Goal: Check status: Check status

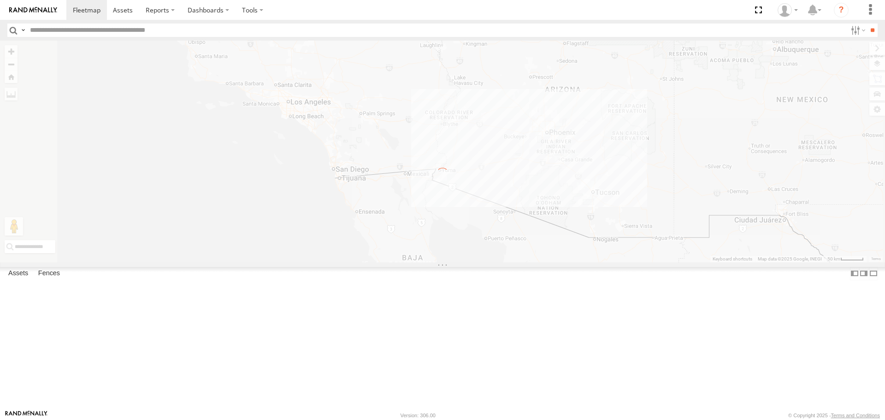
select select "**********"
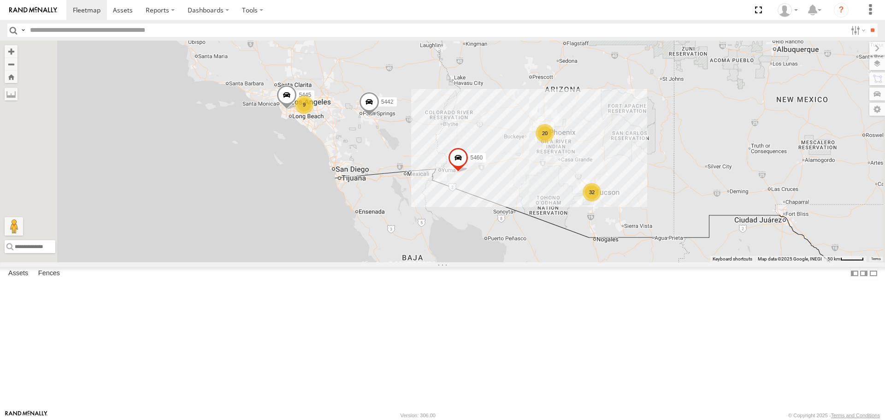
click at [554, 142] on div "20" at bounding box center [545, 133] width 18 height 18
click at [605, 206] on div "2" at bounding box center [595, 196] width 18 height 18
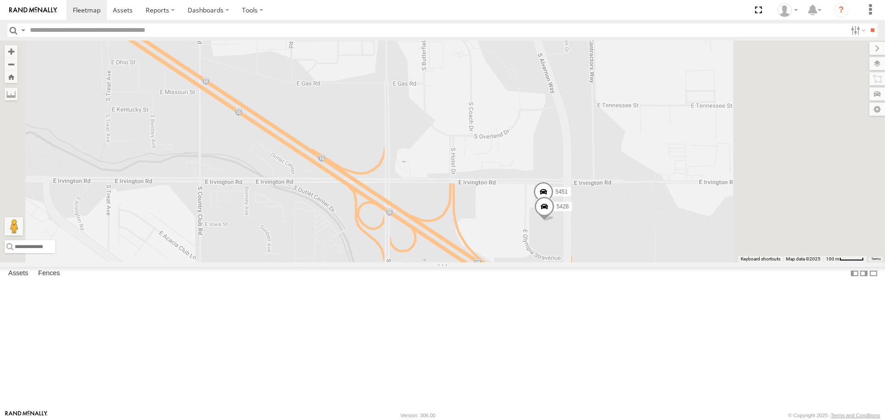
drag, startPoint x: 748, startPoint y: 358, endPoint x: 525, endPoint y: 184, distance: 283.2
click at [525, 184] on div "5439 5440 5461 5454 5435 5445 Spare-New 5427 5460 5442 5443 5451 5428" at bounding box center [442, 151] width 885 height 221
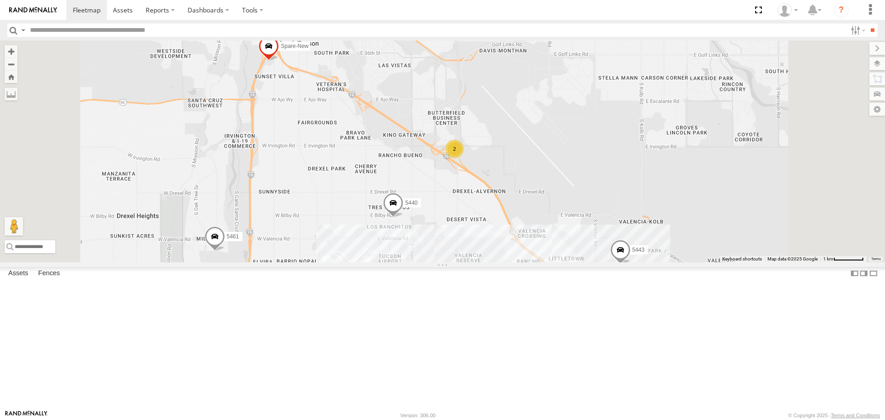
drag, startPoint x: 534, startPoint y: 294, endPoint x: 507, endPoint y: 219, distance: 79.7
click at [507, 219] on div "5439 5440 5461 5454 5435 5445 Spare-New 5427 5460 5442 5443 2" at bounding box center [442, 151] width 885 height 221
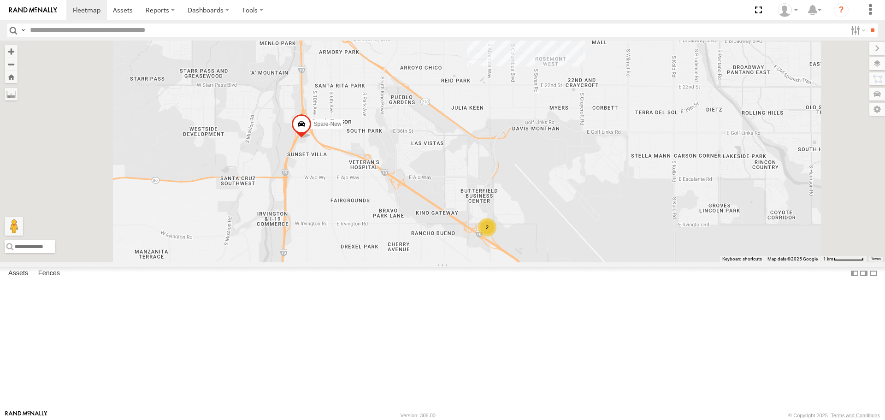
drag, startPoint x: 497, startPoint y: 214, endPoint x: 536, endPoint y: 306, distance: 100.4
click at [536, 262] on div "5439 5440 5461 5454 5435 5445 Spare-New 5427 5460 5442 5443 2" at bounding box center [442, 151] width 885 height 221
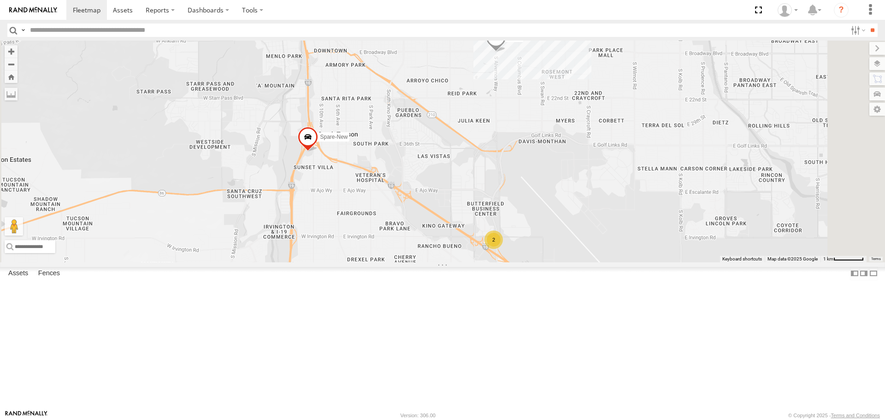
click at [506, 52] on span at bounding box center [496, 39] width 20 height 25
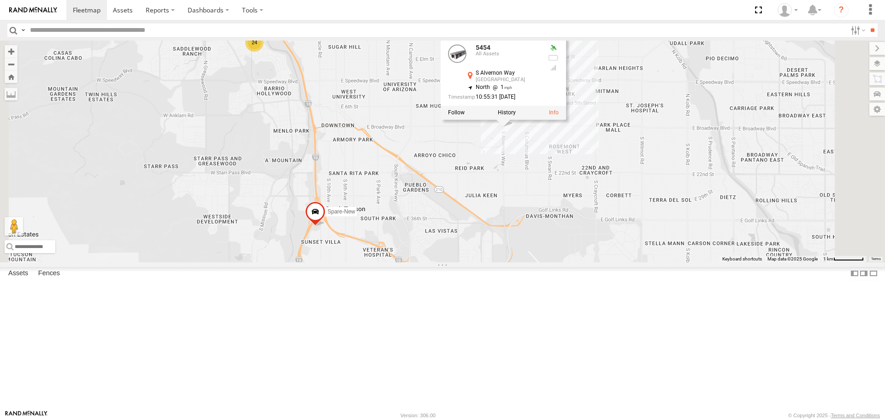
drag, startPoint x: 610, startPoint y: 172, endPoint x: 618, endPoint y: 250, distance: 79.2
click at [618, 250] on div "5439 5440 5461 5454 5435 5445 Spare-New 5427 5460 5442 5443 2 24 5454 All [GEOG…" at bounding box center [442, 151] width 885 height 221
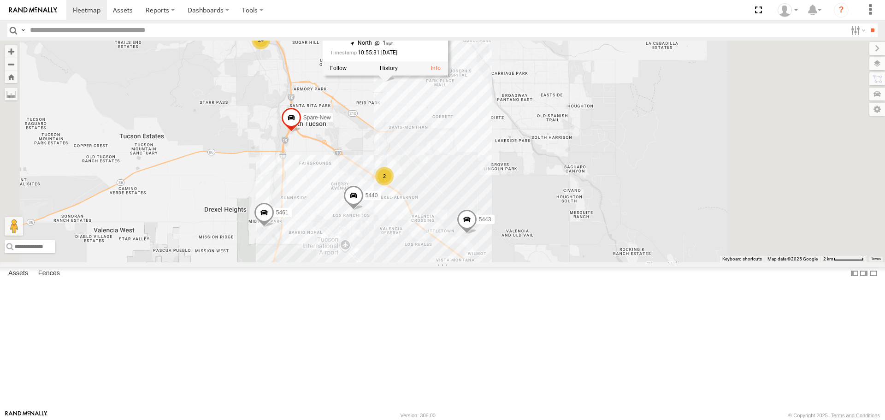
drag, startPoint x: 515, startPoint y: 296, endPoint x: 468, endPoint y: 222, distance: 86.9
click at [468, 222] on div "5439 5440 5461 5454 5435 5445 Spare-New 5427 5460 5442 5443 5454 [GEOGRAPHIC_DA…" at bounding box center [442, 151] width 885 height 221
